Goal: Go to known website: Go to known website

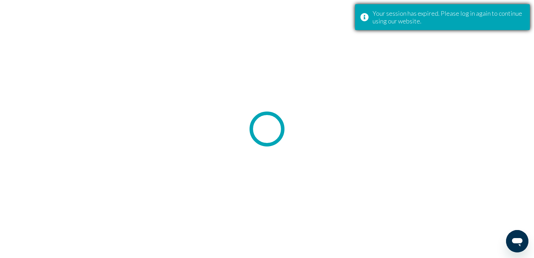
click at [478, 12] on div "Your session has expired. Please log in again to continue using our website." at bounding box center [448, 16] width 152 height 15
